Goal: Task Accomplishment & Management: Manage account settings

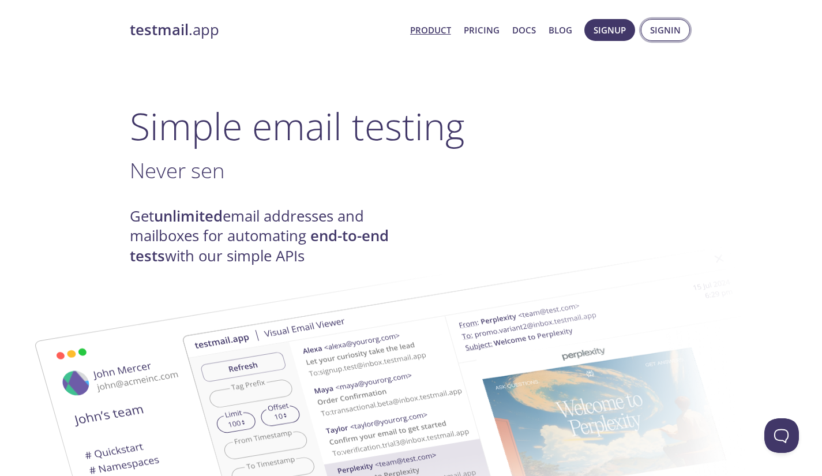
click at [658, 37] on span "Signin" at bounding box center [665, 30] width 31 height 15
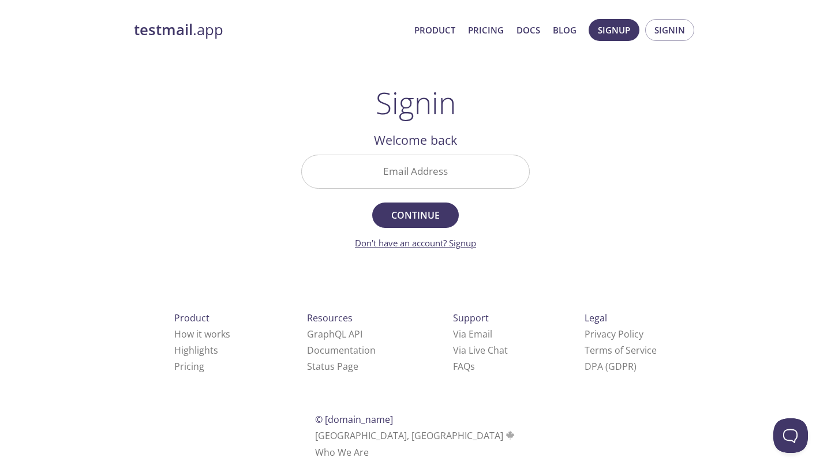
click at [460, 248] on link "Don't have an account? Signup" at bounding box center [415, 243] width 121 height 12
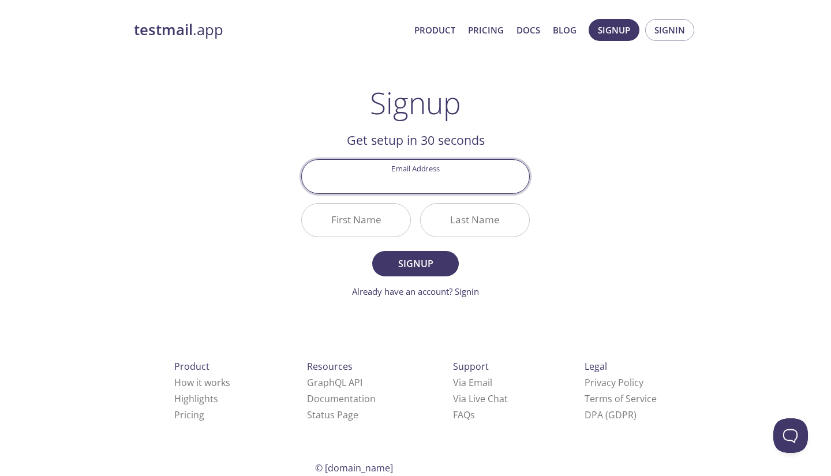
click at [562, 222] on div "testmail .app Product Pricing Docs Blog Signup Signin Signup Get setup in 30 se…" at bounding box center [415, 277] width 591 height 530
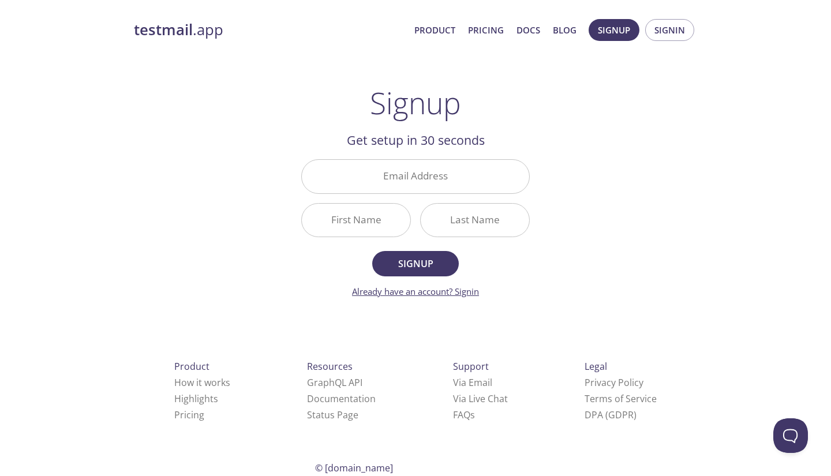
click at [465, 293] on link "Already have an account? Signin" at bounding box center [415, 292] width 127 height 12
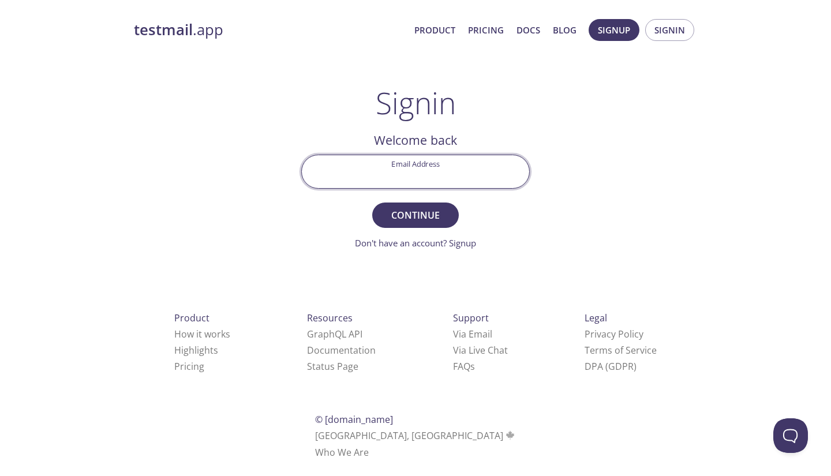
click at [438, 179] on input "Email Address" at bounding box center [415, 171] width 227 height 33
type input "c"
type input "chrissolfu@gmail.com"
click at [411, 213] on span "Continue" at bounding box center [415, 215] width 61 height 16
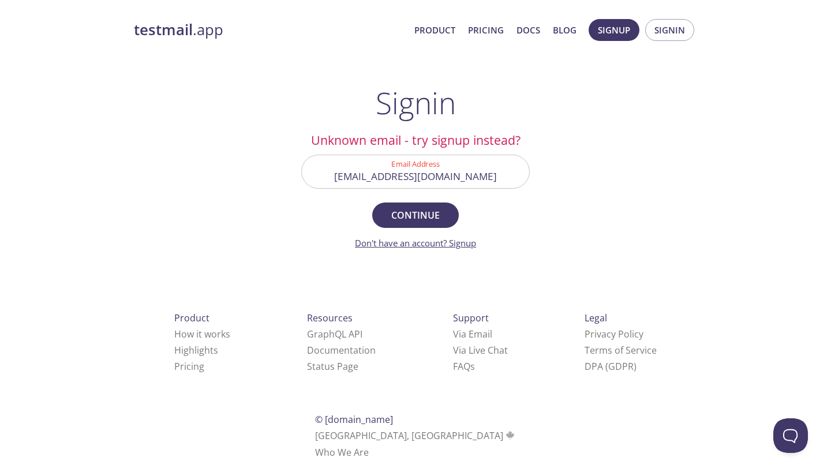
click at [418, 240] on link "Don't have an account? Signup" at bounding box center [415, 243] width 121 height 12
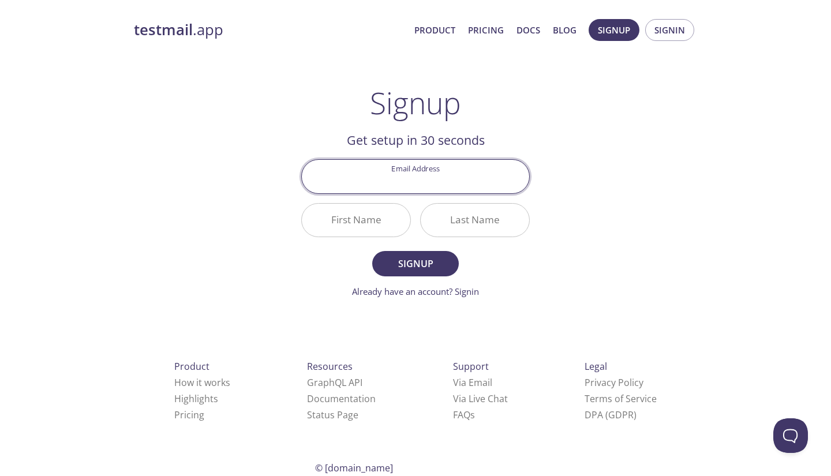
type input "chrissolfu@gmail.com"
type input "Chriss"
type input "Furenes"
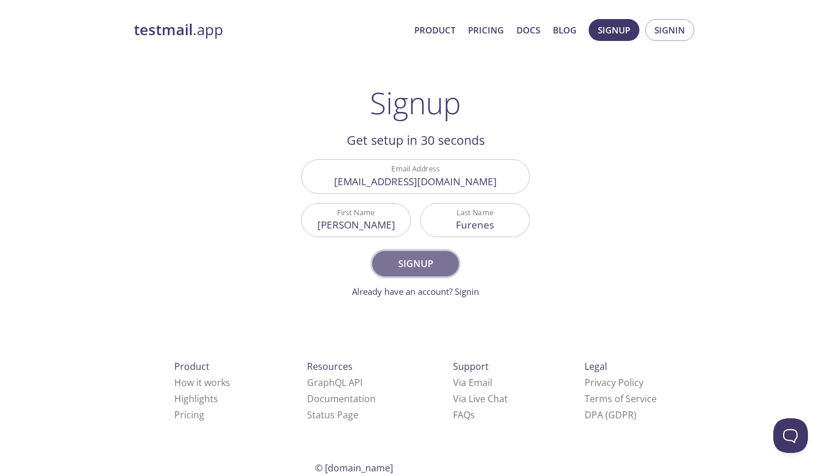
click at [406, 266] on span "Signup" at bounding box center [415, 264] width 61 height 16
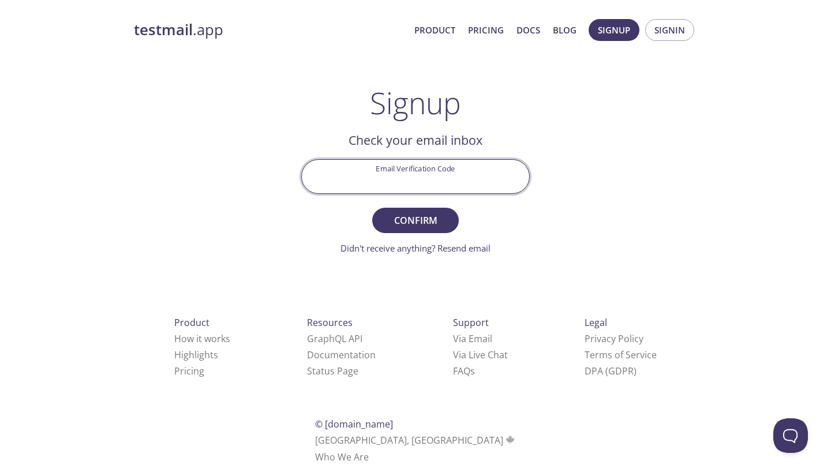
click at [431, 190] on input "Email Verification Code" at bounding box center [415, 176] width 227 height 33
type input "edjk1l8"
click at [424, 214] on span "Confirm" at bounding box center [415, 220] width 61 height 16
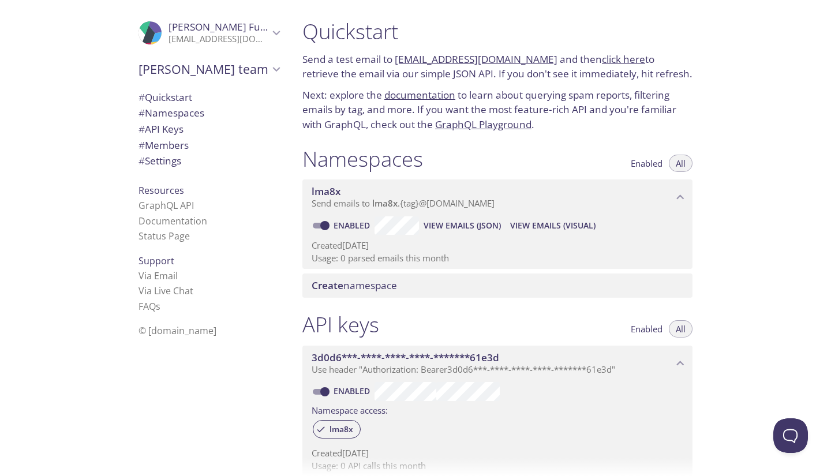
click at [173, 158] on span "# Settings" at bounding box center [160, 160] width 43 height 13
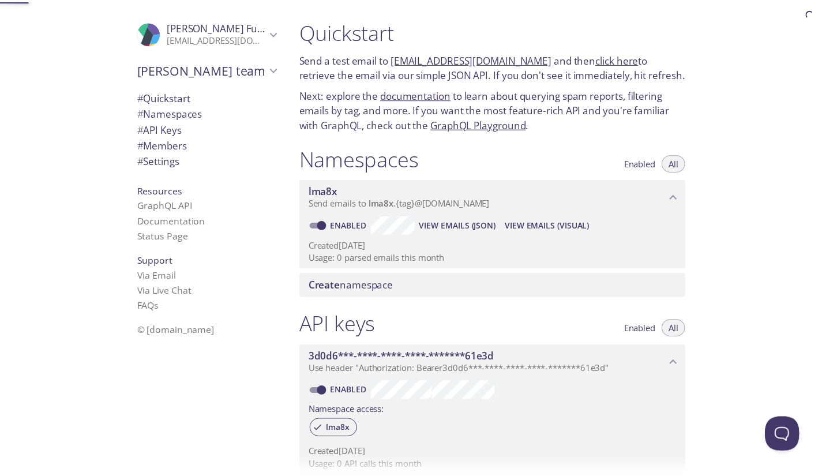
scroll to position [345, 0]
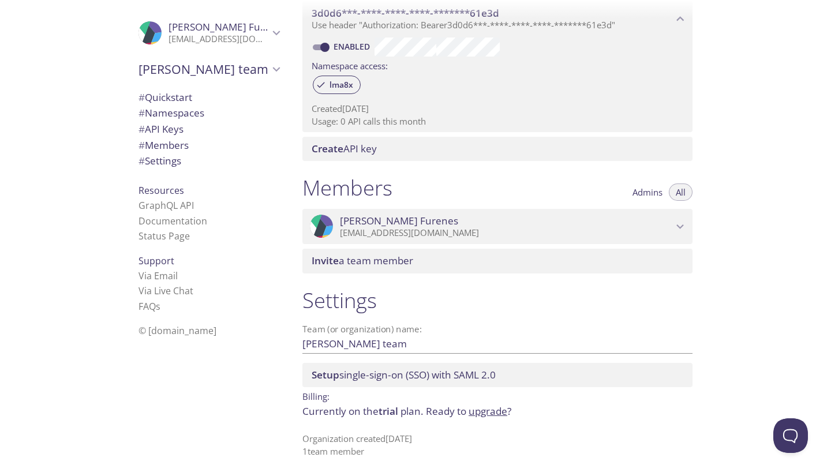
click at [481, 413] on link "upgrade" at bounding box center [488, 411] width 39 height 13
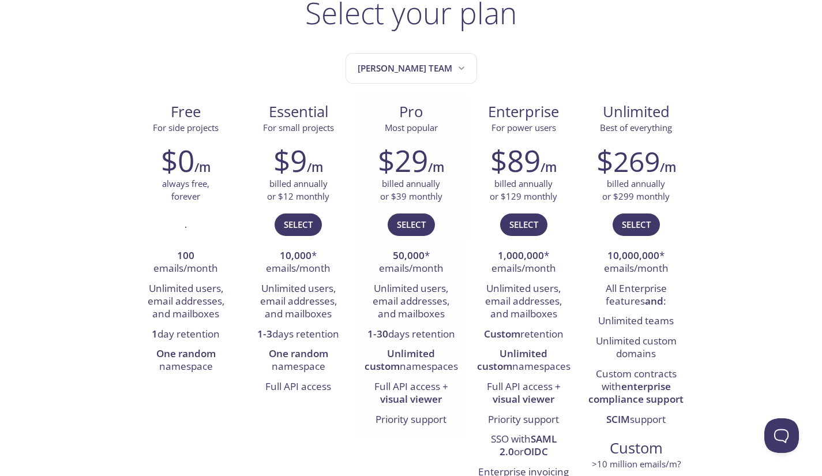
scroll to position [89, 0]
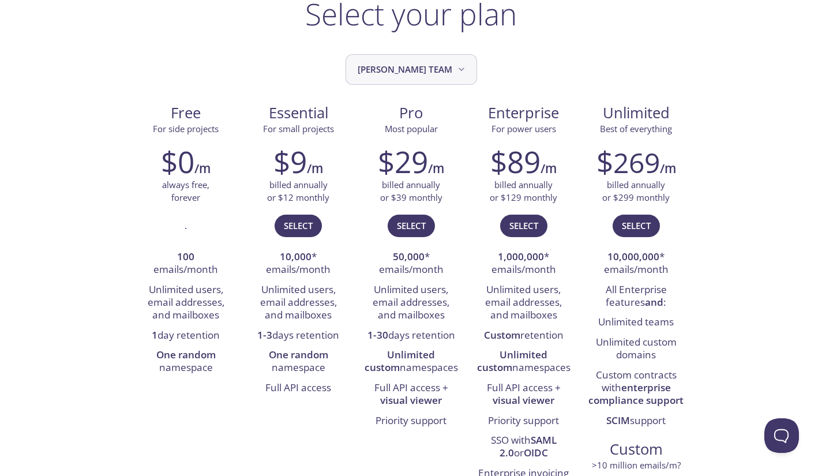
click at [456, 73] on icon "Chriss's team" at bounding box center [462, 69] width 12 height 12
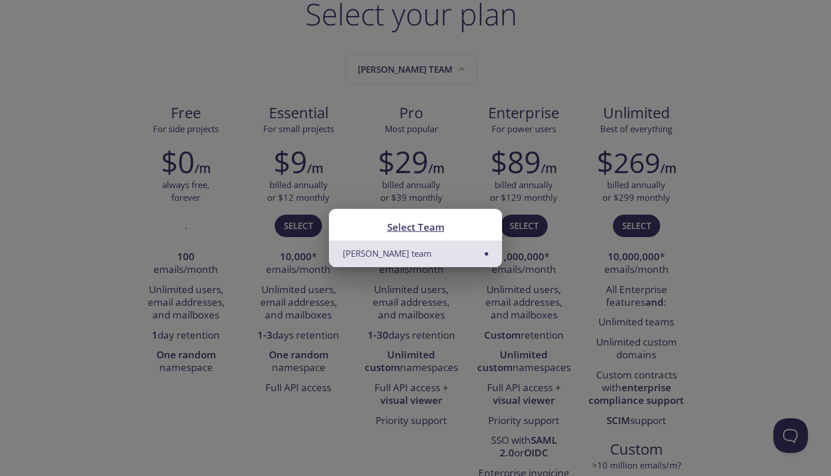
click at [470, 83] on div "Select Team Chriss's team" at bounding box center [415, 238] width 831 height 476
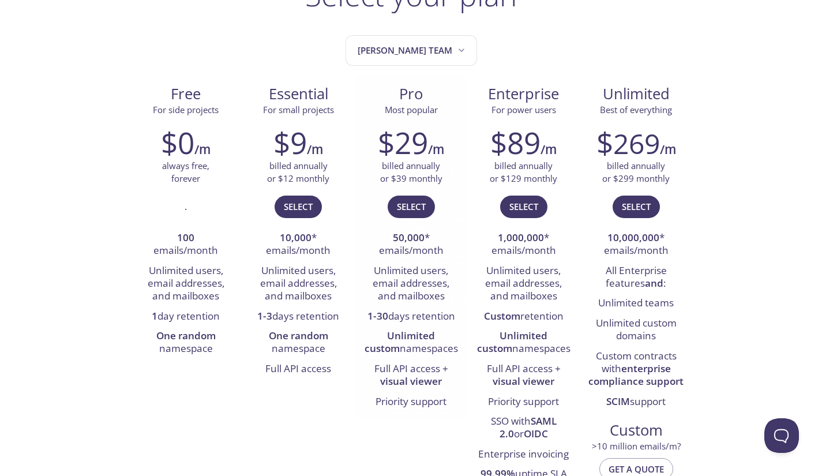
scroll to position [109, 0]
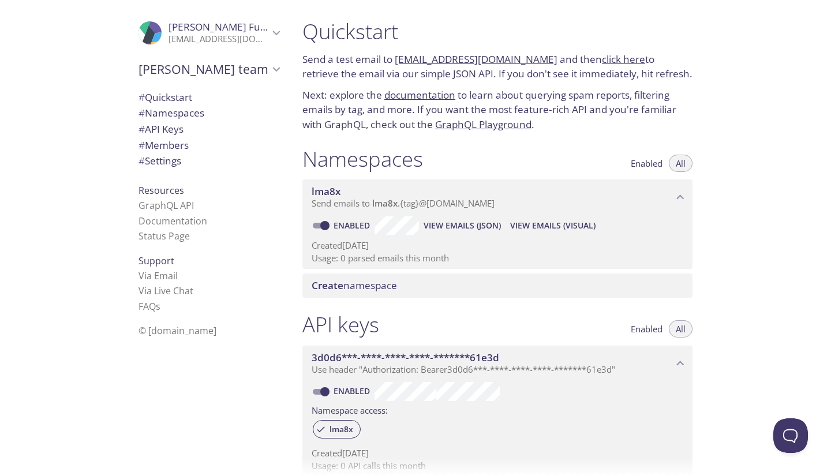
click at [389, 288] on span "Create namespace" at bounding box center [354, 285] width 85 height 13
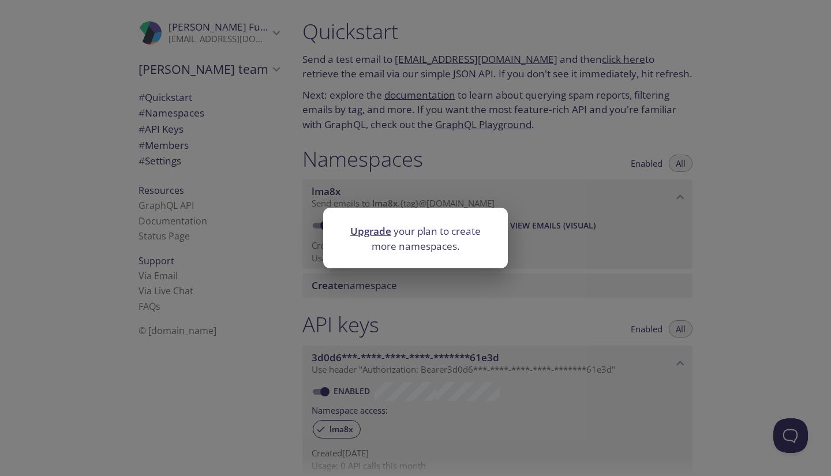
click at [432, 128] on div "Upgrade your plan to create more namespaces." at bounding box center [415, 238] width 831 height 476
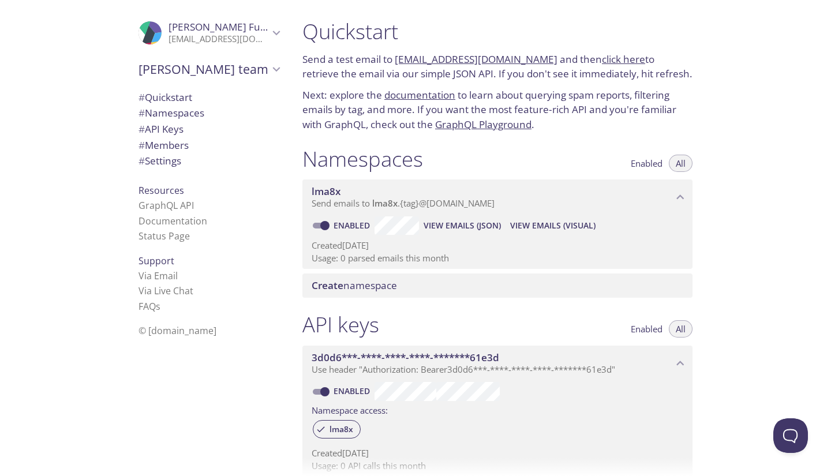
click at [201, 95] on span "# Quickstart" at bounding box center [209, 97] width 141 height 15
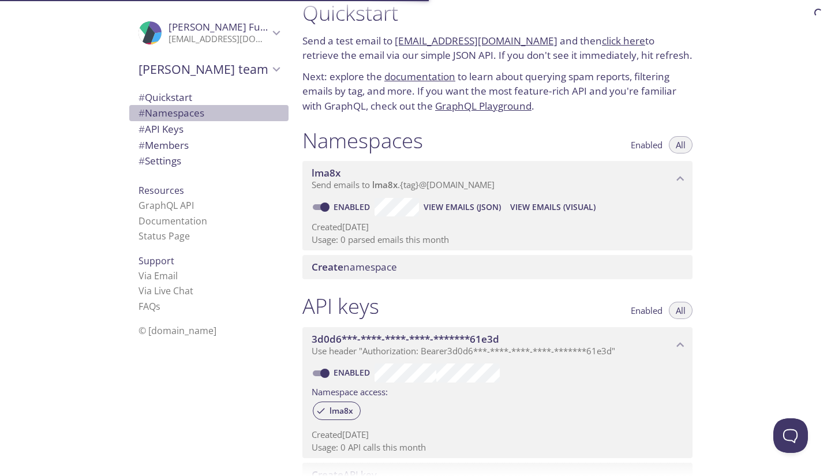
click at [197, 110] on span "# Namespaces" at bounding box center [172, 112] width 66 height 13
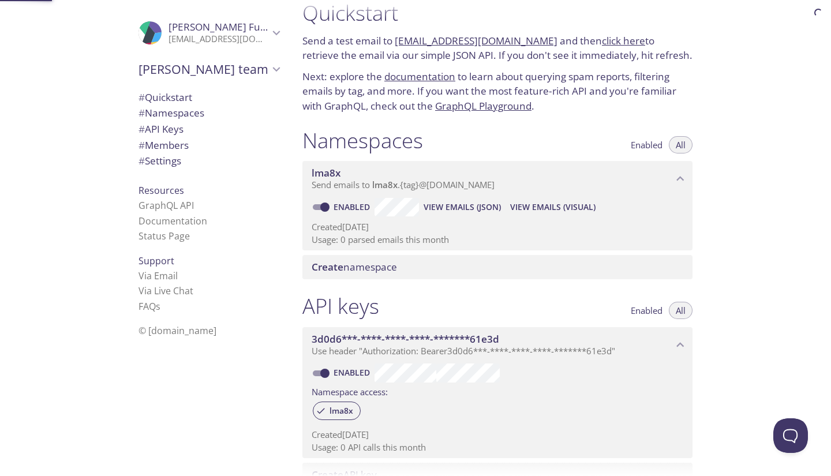
scroll to position [146, 0]
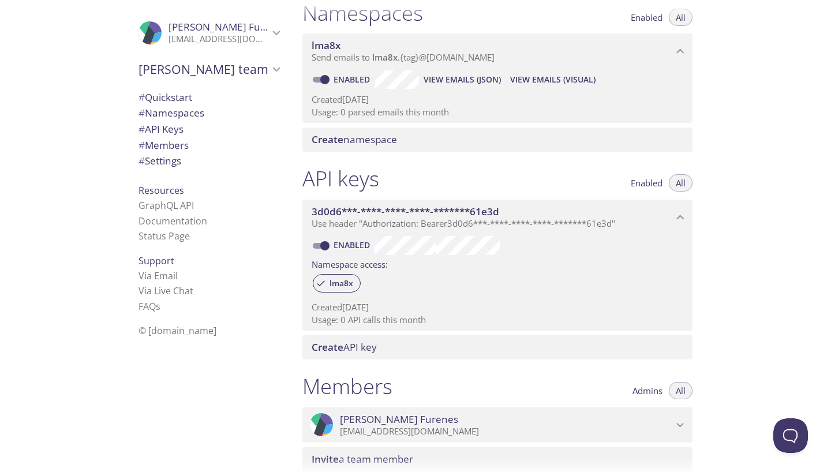
click at [154, 194] on span "Resources" at bounding box center [162, 190] width 46 height 13
click at [353, 289] on div "lma8x" at bounding box center [337, 283] width 48 height 18
click at [346, 286] on span "lma8x" at bounding box center [342, 283] width 38 height 10
click at [364, 350] on span "Create API key" at bounding box center [344, 347] width 65 height 13
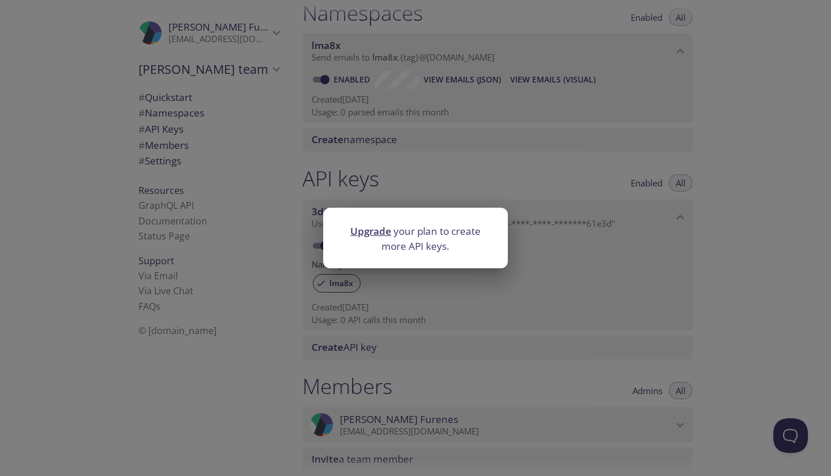
click at [418, 326] on div "Upgrade your plan to create more API keys." at bounding box center [415, 238] width 831 height 476
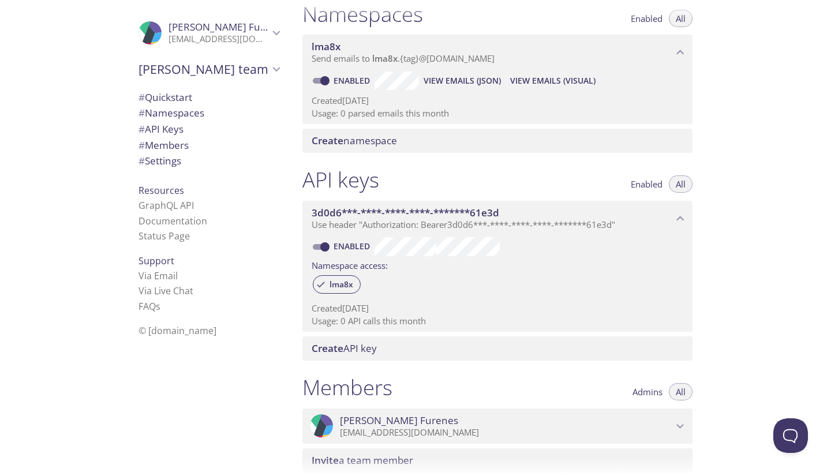
scroll to position [144, 0]
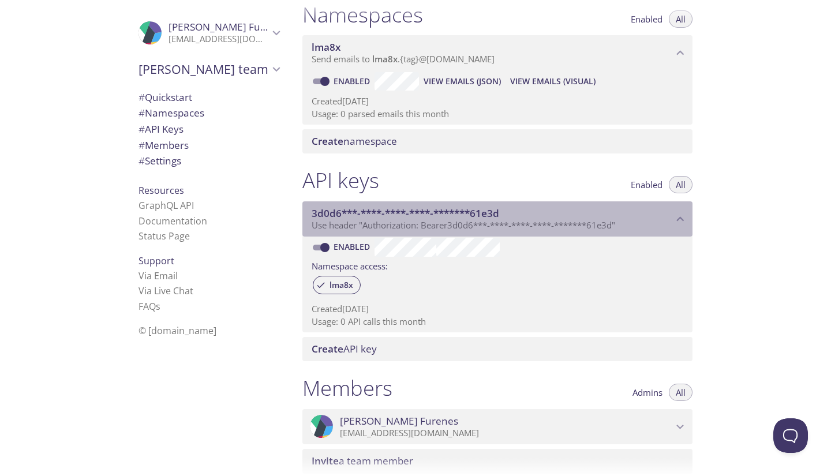
click at [351, 225] on span "Use header "Authorization: Bearer 3d0d6***-****-****-****-*******61e3d "" at bounding box center [464, 225] width 304 height 12
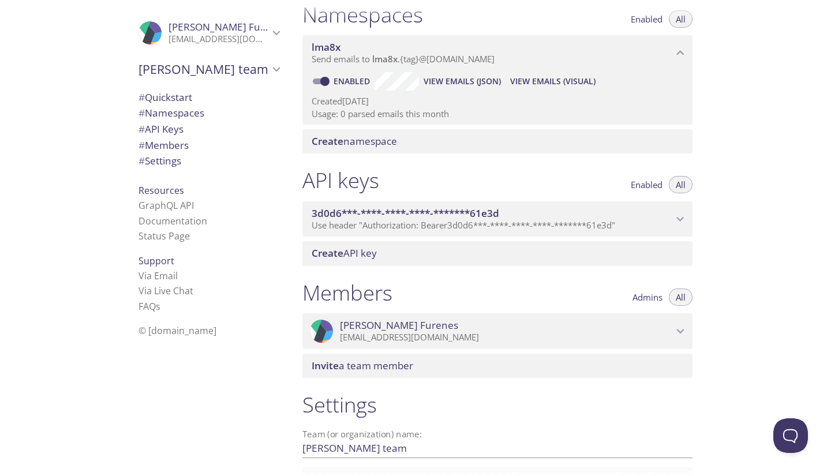
click at [351, 225] on span "Use header "Authorization: Bearer 3d0d6***-****-****-****-*******61e3d "" at bounding box center [464, 225] width 304 height 12
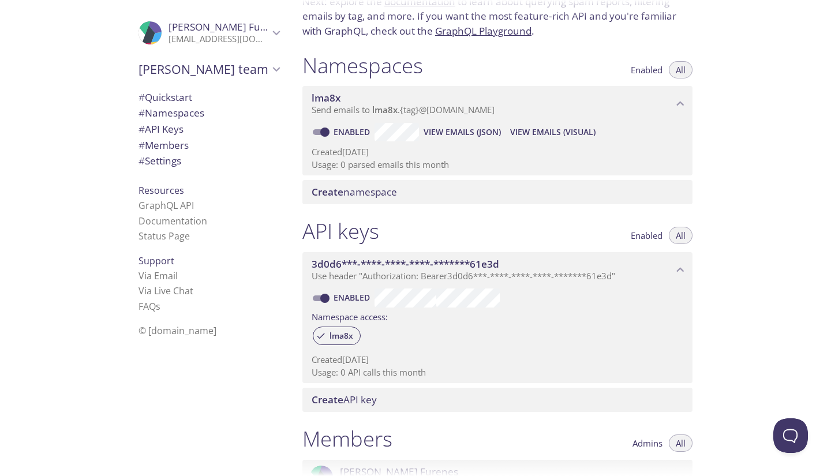
scroll to position [0, 0]
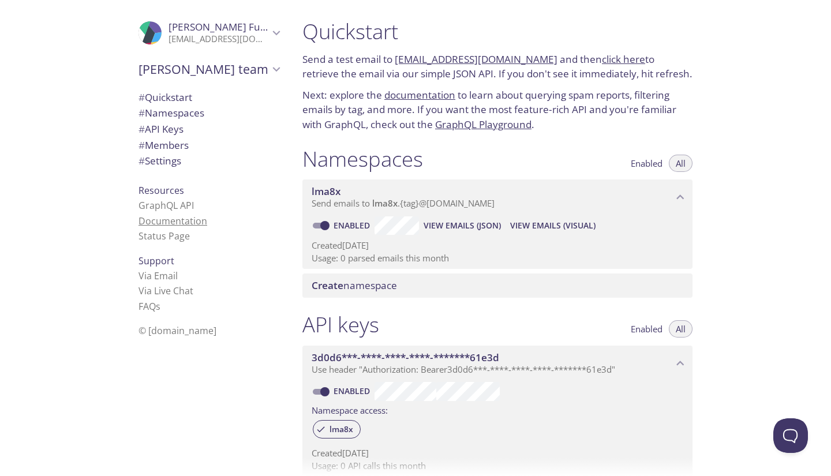
click at [167, 225] on link "Documentation" at bounding box center [173, 221] width 69 height 13
click at [181, 154] on span "# Settings" at bounding box center [209, 161] width 141 height 15
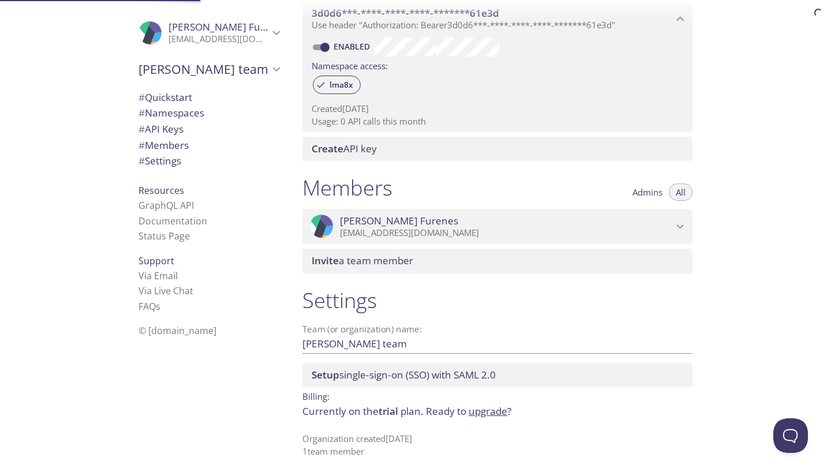
click at [185, 143] on span "# Members" at bounding box center [209, 145] width 141 height 15
click at [185, 130] on span "# API Keys" at bounding box center [209, 129] width 141 height 15
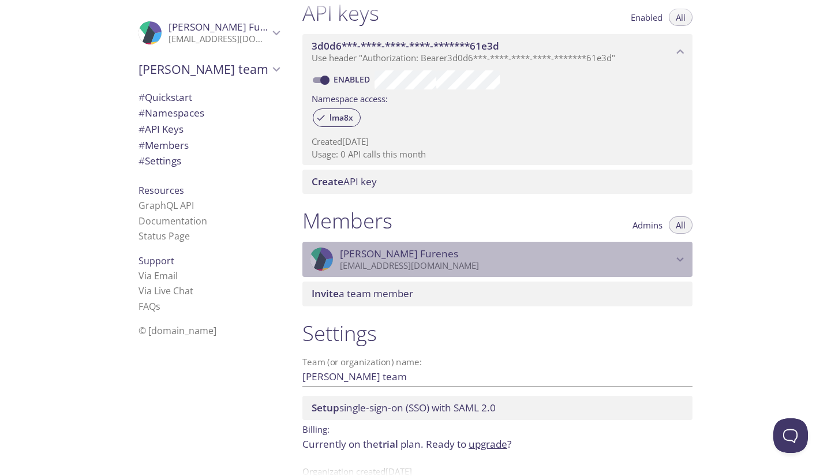
click at [386, 246] on div ".cls-1 { fill: #6d5ca8; } .cls-2 { fill: #3fc191; } .cls-3 { fill: #3b4752; } .…" at bounding box center [497, 260] width 390 height 36
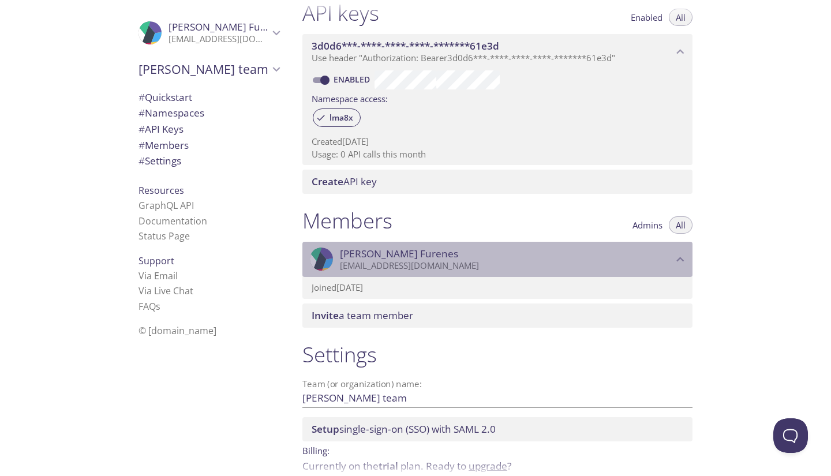
click at [386, 248] on span "Chriss Furenes" at bounding box center [399, 254] width 118 height 13
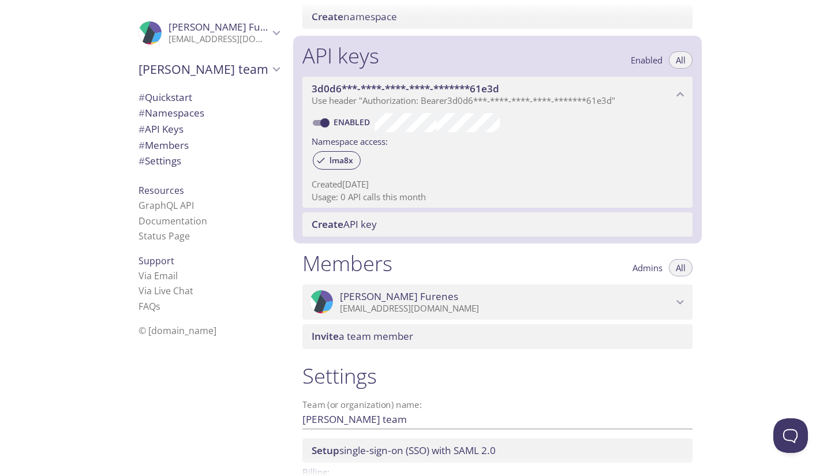
scroll to position [268, 0]
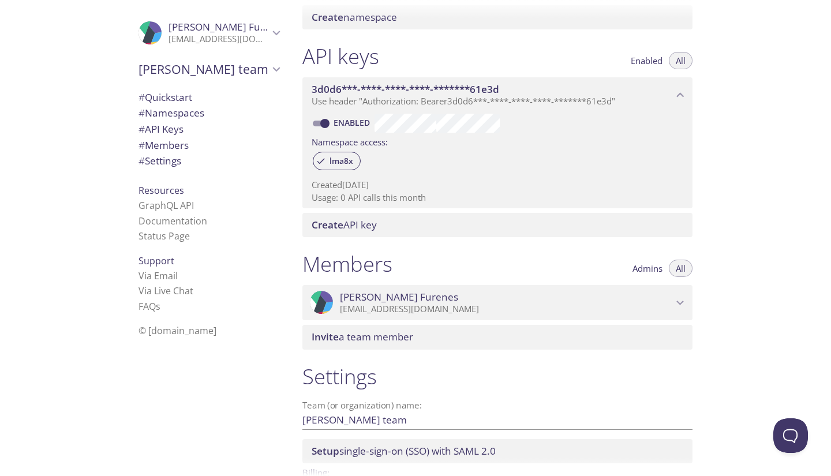
click at [247, 70] on span "Chriss's team" at bounding box center [204, 69] width 130 height 16
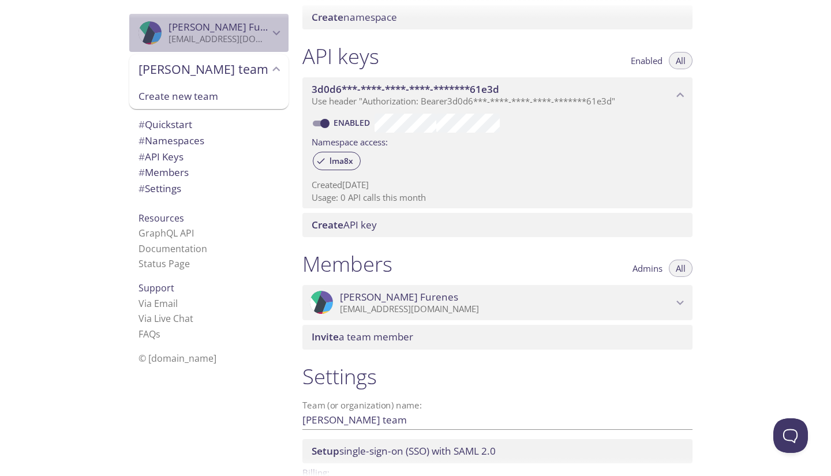
click at [230, 34] on p "chrissolfu@gmail.com" at bounding box center [219, 39] width 100 height 12
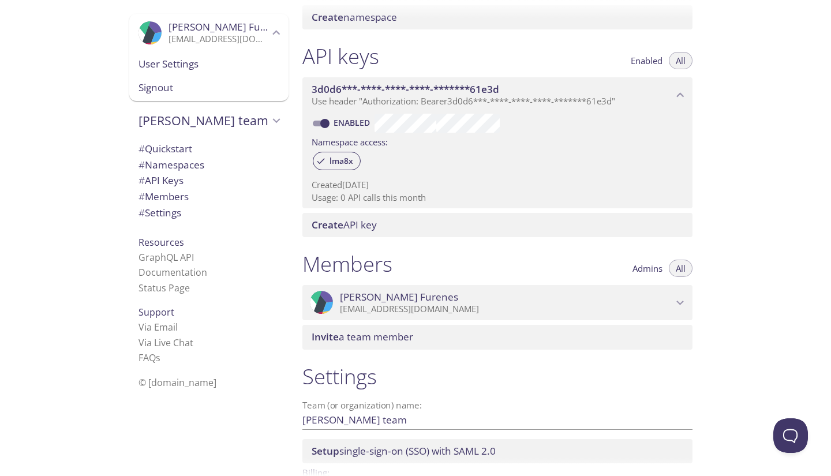
click at [179, 65] on span "User Settings" at bounding box center [209, 64] width 141 height 15
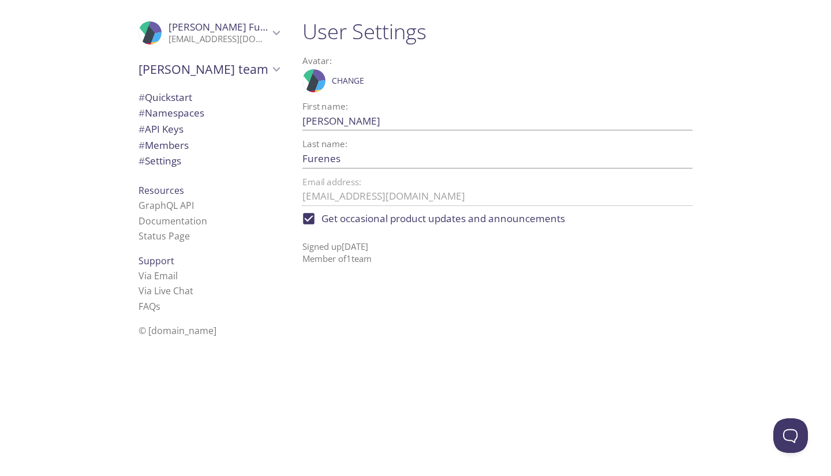
click at [306, 211] on input "Get occasional product updates and announcements" at bounding box center [308, 218] width 25 height 25
checkbox input "false"
click at [155, 275] on link "Via Email" at bounding box center [158, 276] width 39 height 13
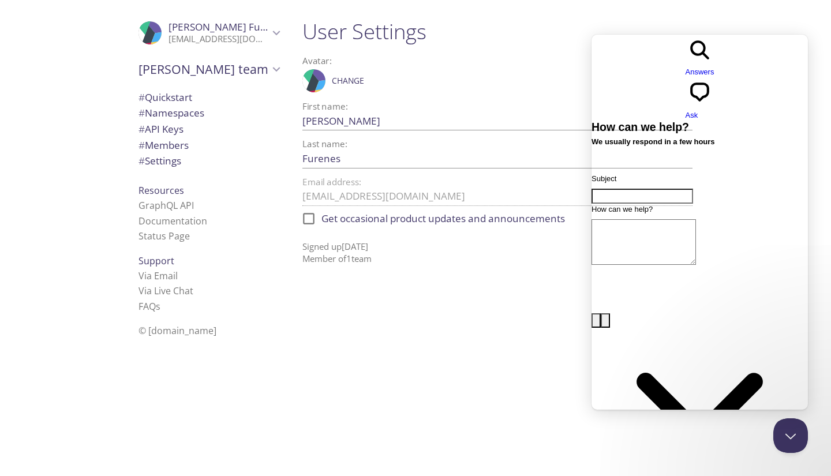
click at [540, 99] on div "First name: Chriss Save" at bounding box center [497, 117] width 390 height 38
click at [600, 31] on h1 "User Settings" at bounding box center [497, 31] width 390 height 26
click at [779, 428] on button "Close Beacon popover" at bounding box center [788, 433] width 35 height 35
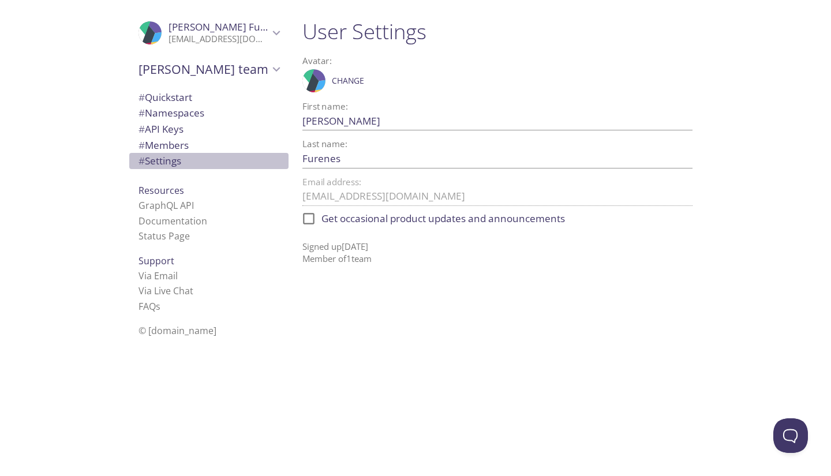
click at [204, 166] on span "# Settings" at bounding box center [209, 161] width 141 height 15
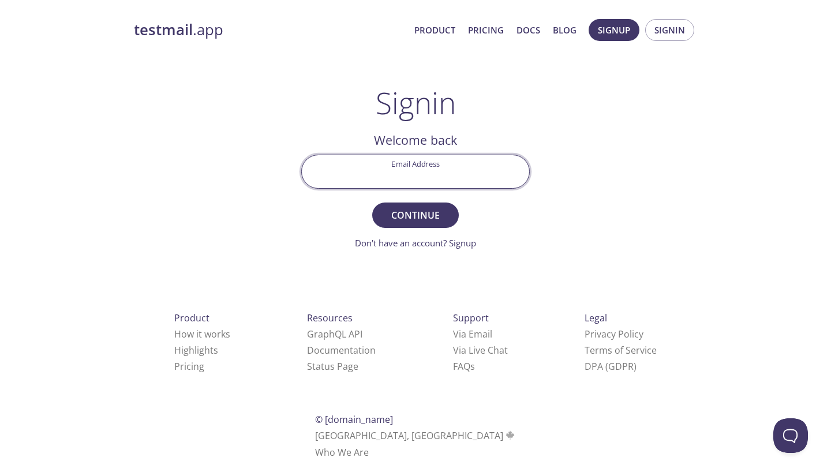
click at [421, 177] on input "Email Address" at bounding box center [415, 171] width 227 height 33
type input "chrissolfu@gmail.com"
click at [416, 215] on span "Continue" at bounding box center [415, 215] width 61 height 16
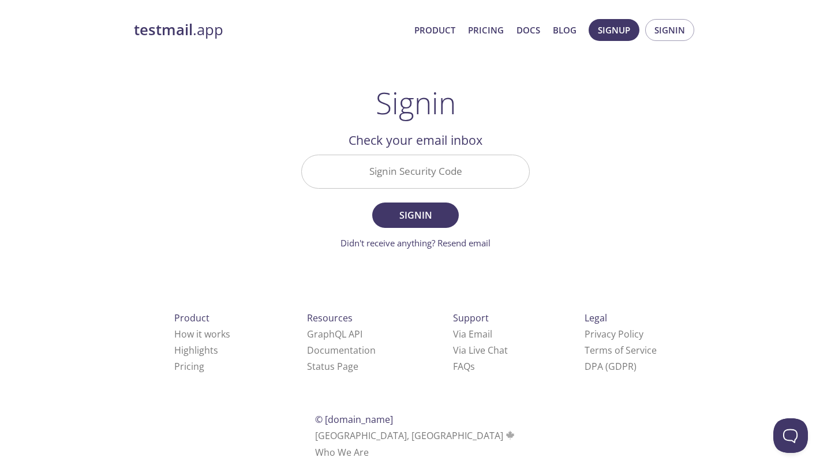
click at [434, 184] on input "Signin Security Code" at bounding box center [415, 171] width 227 height 33
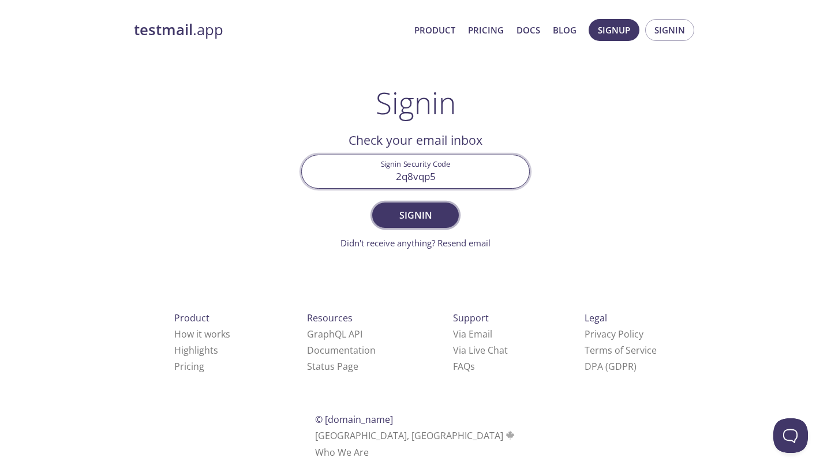
type input "2q8vqp5"
click at [425, 228] on button "Signin" at bounding box center [415, 215] width 87 height 25
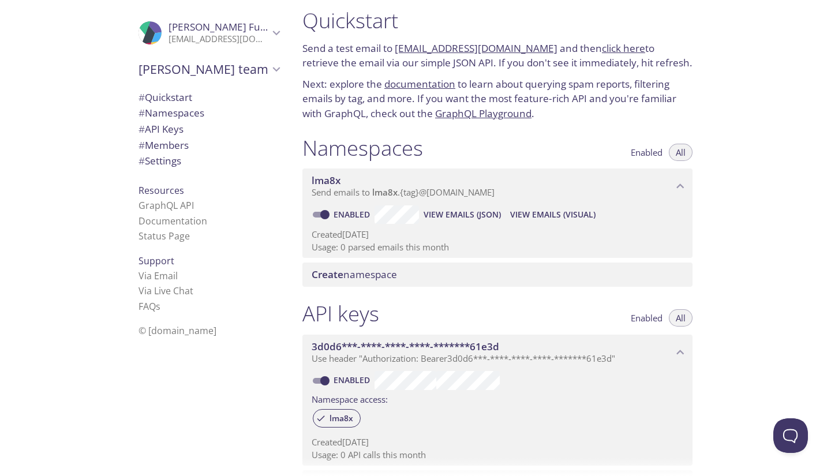
scroll to position [12, 0]
click at [608, 49] on link "click here" at bounding box center [623, 46] width 43 height 13
click at [463, 115] on link "GraphQL Playground" at bounding box center [483, 112] width 96 height 13
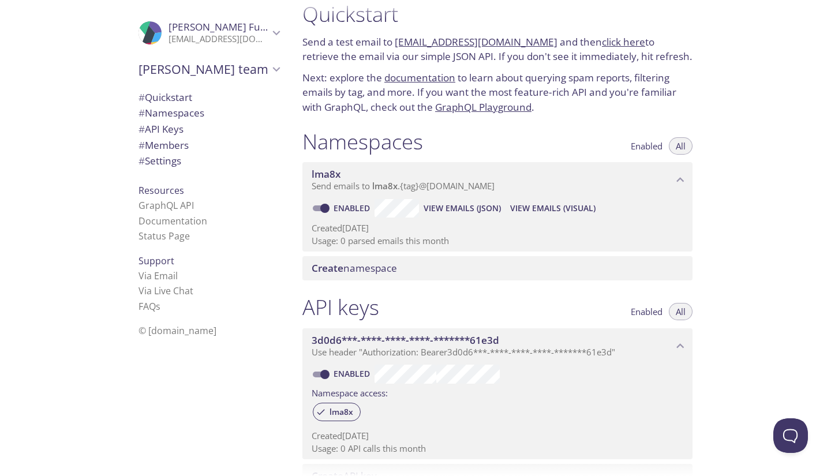
scroll to position [0, 0]
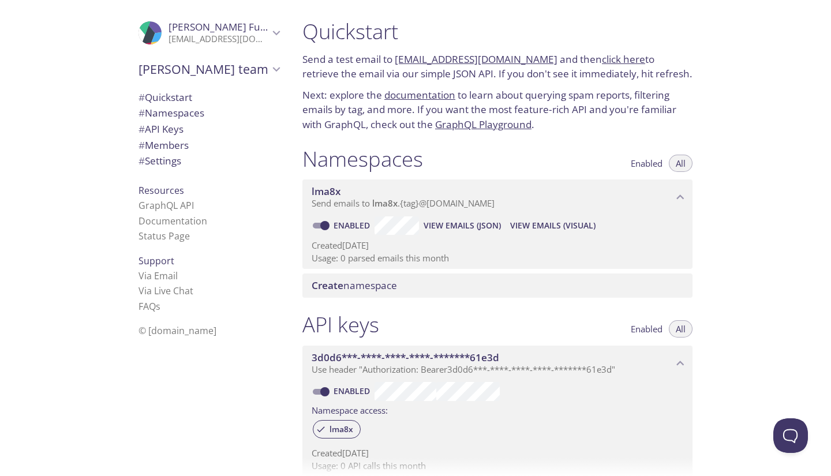
click at [481, 130] on link "GraphQL Playground" at bounding box center [483, 124] width 96 height 13
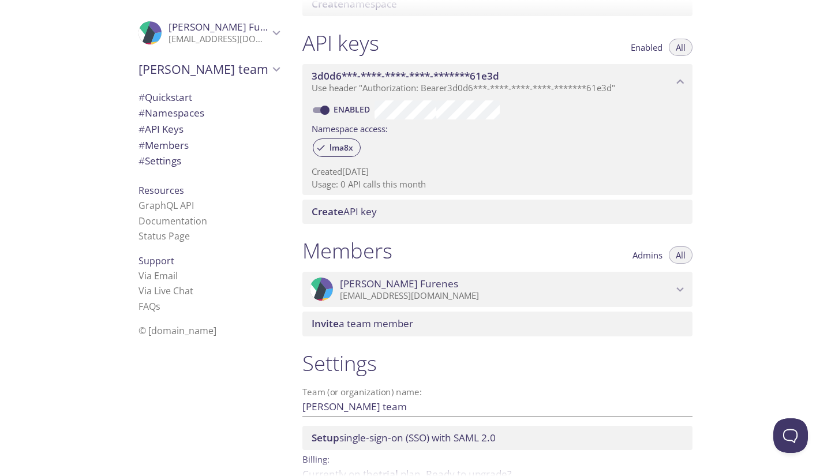
scroll to position [298, 0]
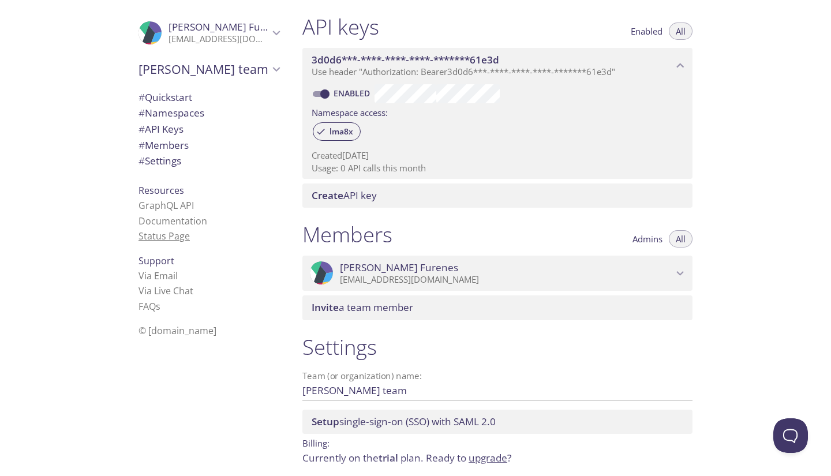
click at [173, 236] on link "Status Page" at bounding box center [164, 236] width 51 height 13
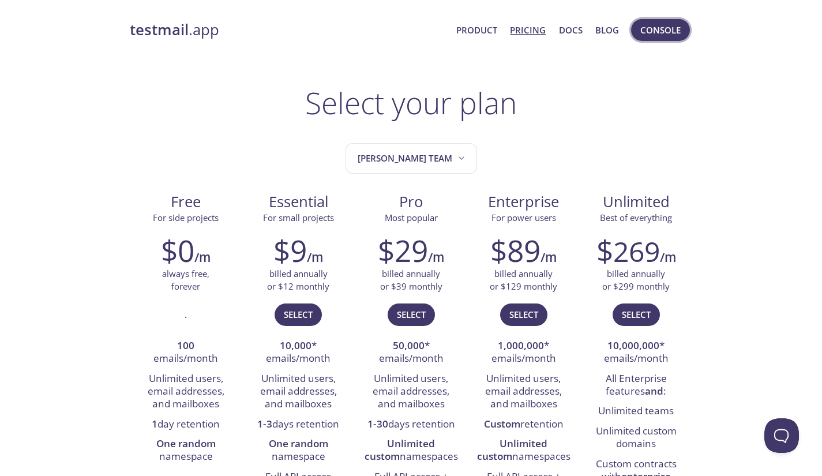
click at [655, 32] on span "Console" at bounding box center [661, 30] width 40 height 15
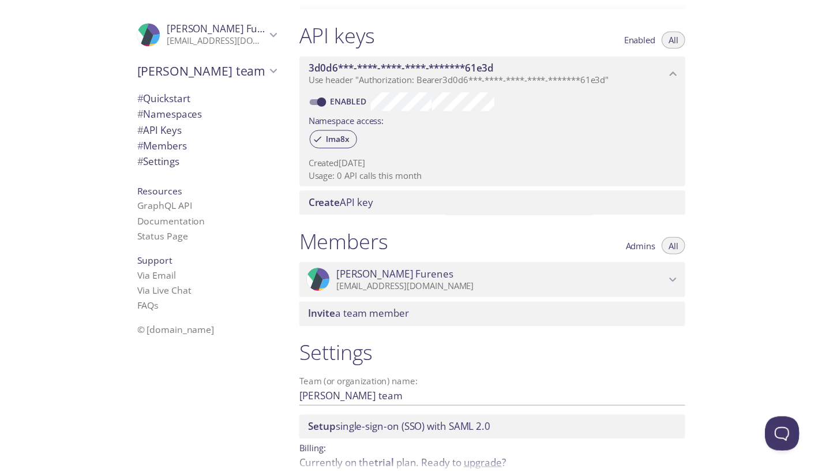
scroll to position [345, 0]
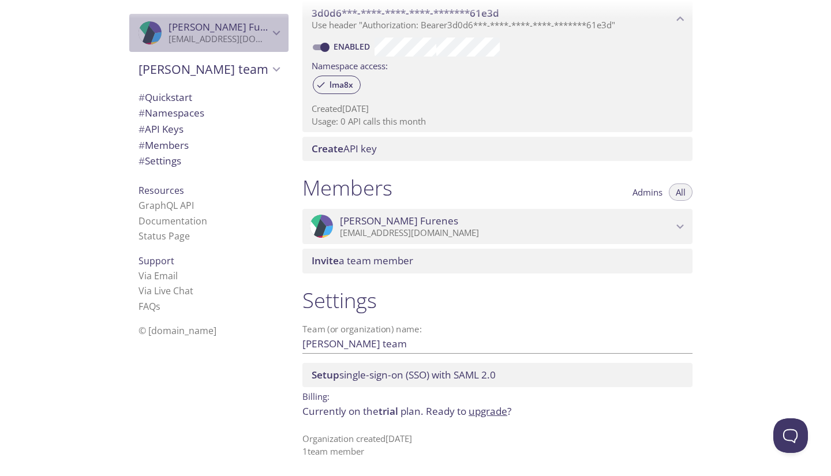
click at [269, 27] on icon "Chriss Furenes" at bounding box center [276, 32] width 15 height 15
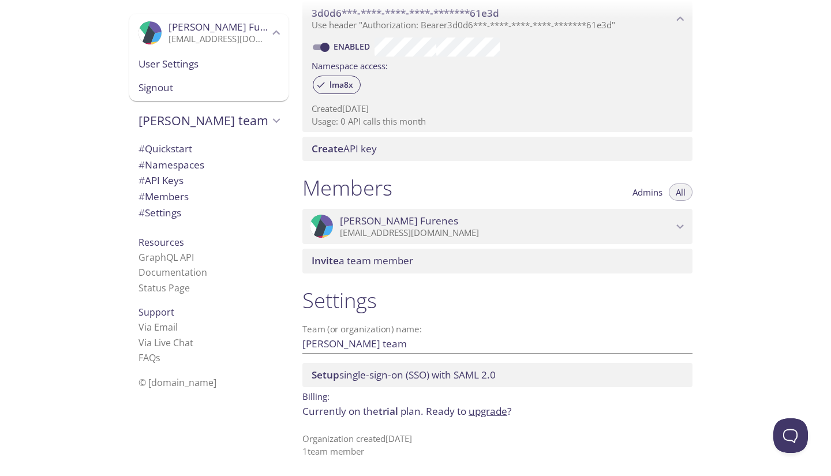
click at [158, 87] on span "Signout" at bounding box center [209, 87] width 141 height 15
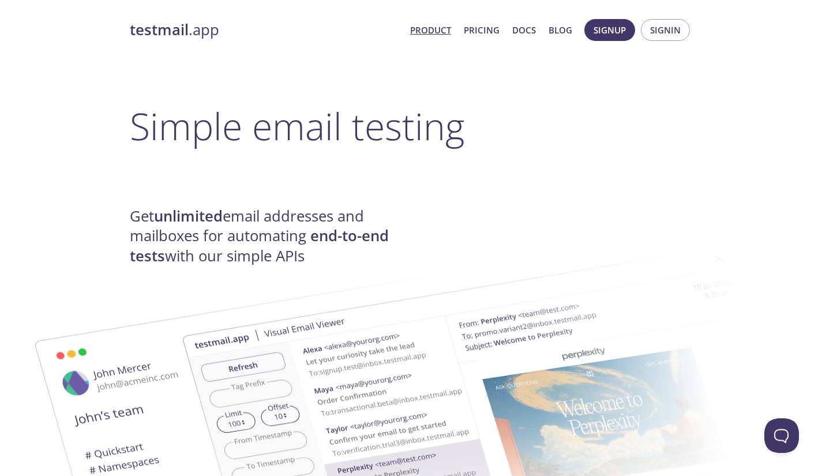
click at [421, 27] on link "Product" at bounding box center [430, 30] width 41 height 15
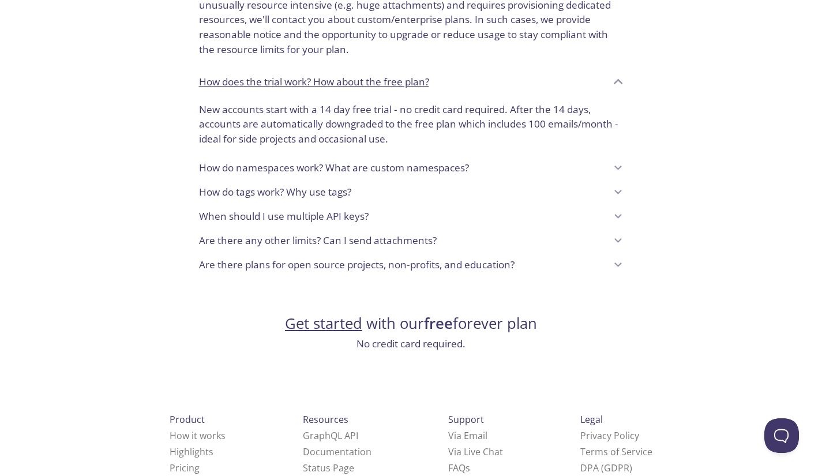
scroll to position [939, 0]
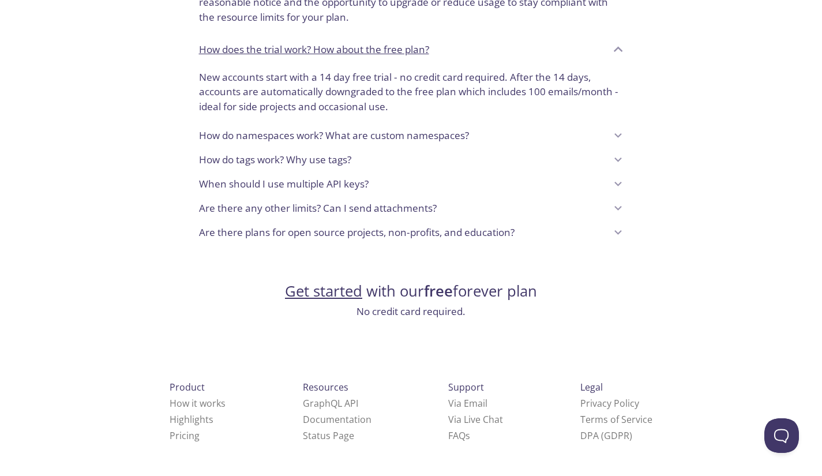
click at [338, 293] on link "Get started" at bounding box center [323, 291] width 77 height 20
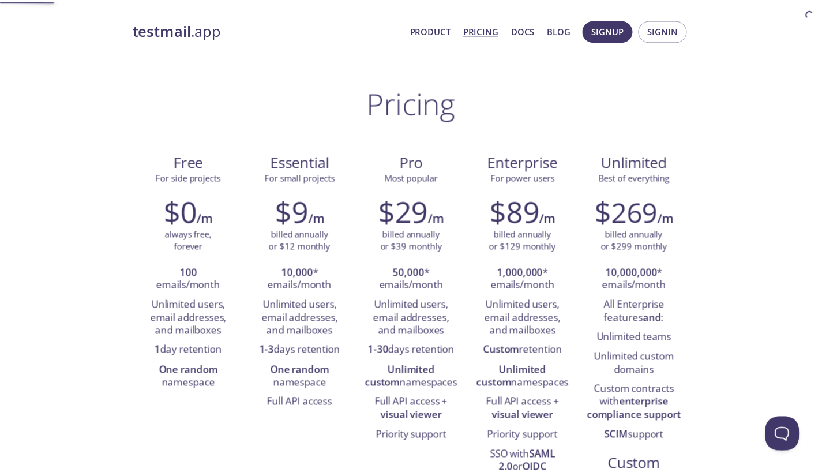
scroll to position [939, 0]
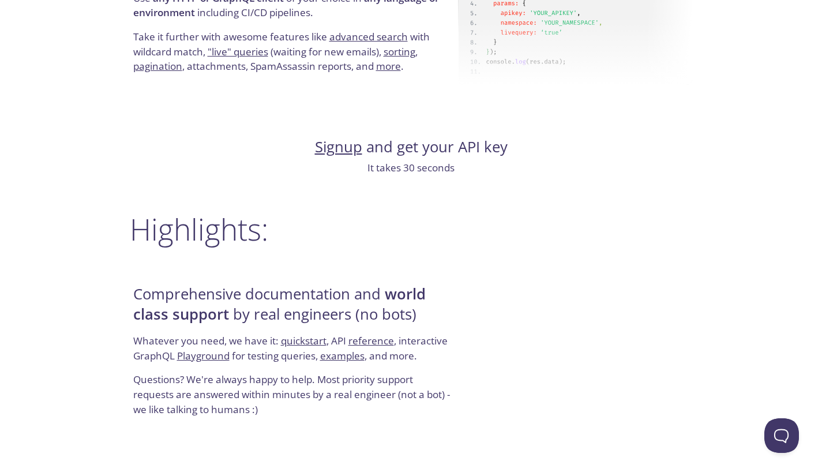
scroll to position [1206, 0]
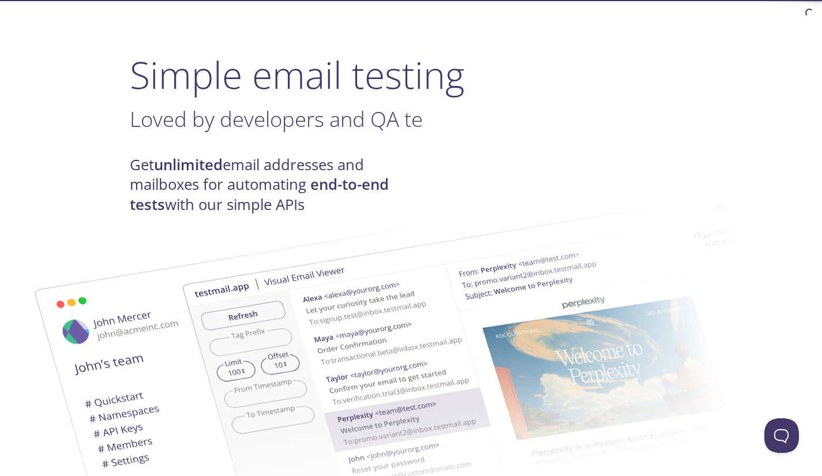
scroll to position [52, 0]
